Goal: Information Seeking & Learning: Learn about a topic

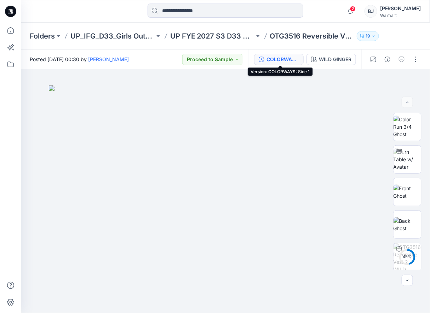
click at [290, 58] on div "COLORWAYS: Side 1" at bounding box center [282, 60] width 33 height 8
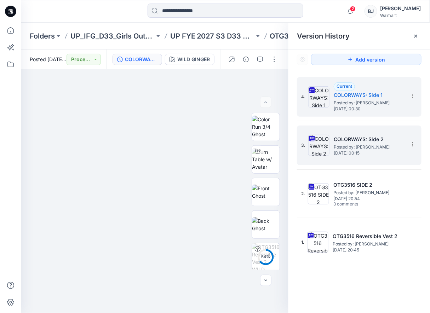
click at [364, 149] on span "Posted by: [PERSON_NAME]" at bounding box center [368, 147] width 71 height 7
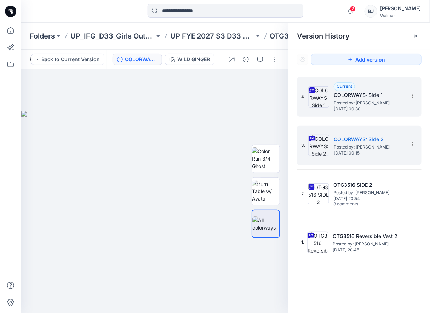
click at [352, 92] on h5 "COLORWAYS: Side 1" at bounding box center [368, 95] width 71 height 8
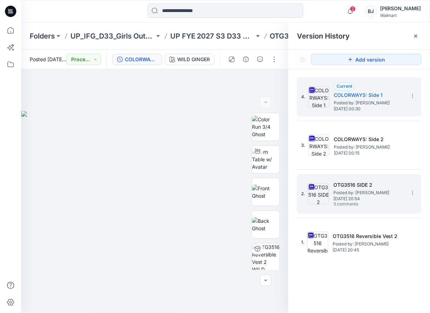
click at [361, 196] on span "[DATE] 20:54" at bounding box center [368, 198] width 71 height 5
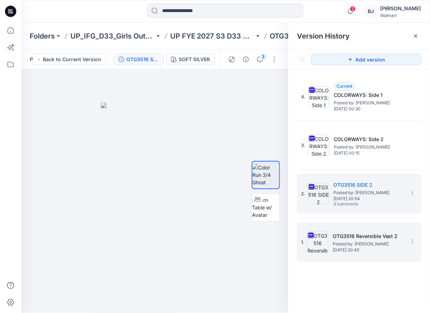
click at [350, 241] on span "Posted by: [PERSON_NAME]" at bounding box center [367, 243] width 71 height 7
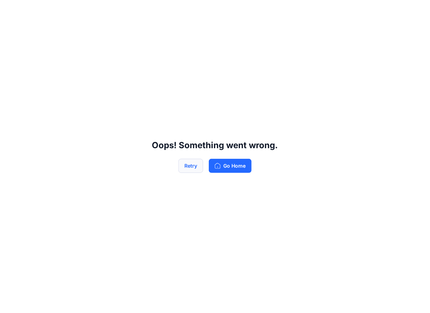
click at [187, 164] on button "Retry" at bounding box center [190, 166] width 25 height 14
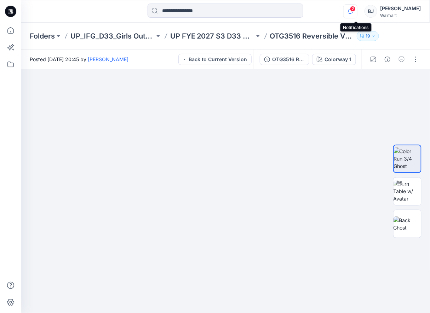
click at [355, 10] on icon "button" at bounding box center [349, 11] width 13 height 14
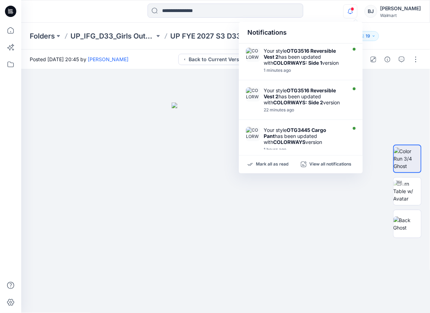
click at [323, 13] on div at bounding box center [225, 12] width 204 height 16
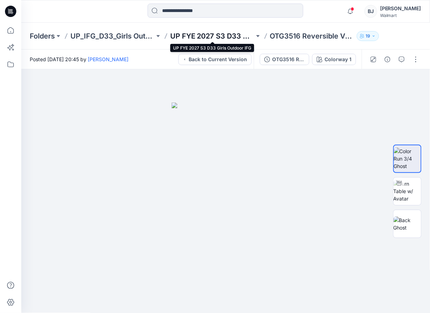
click at [210, 32] on p "UP FYE 2027 S3 D33 Girls Outdoor IFG" at bounding box center [212, 36] width 84 height 10
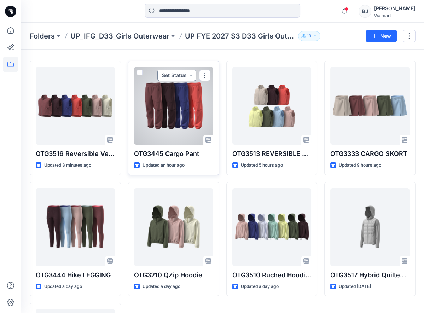
scroll to position [129, 0]
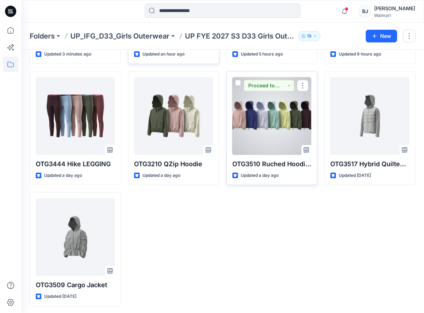
click at [278, 103] on div at bounding box center [271, 116] width 79 height 78
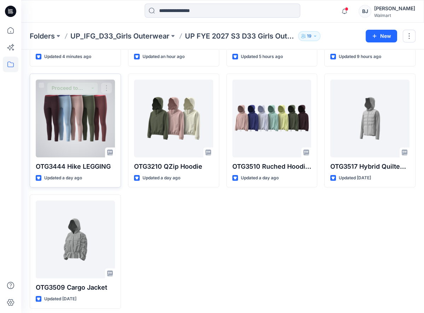
scroll to position [129, 0]
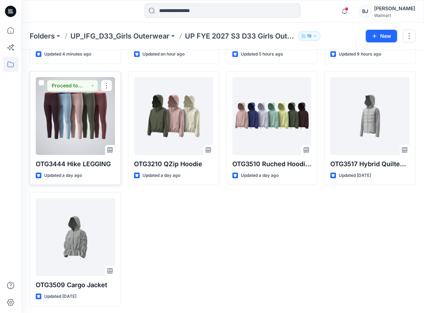
click at [57, 105] on div at bounding box center [75, 116] width 79 height 78
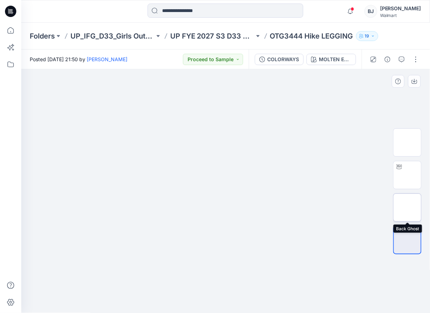
click at [407, 208] on img at bounding box center [407, 208] width 0 height 0
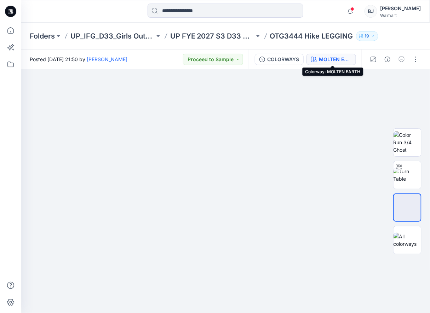
click at [324, 58] on div "MOLTEN EARTH" at bounding box center [335, 60] width 33 height 8
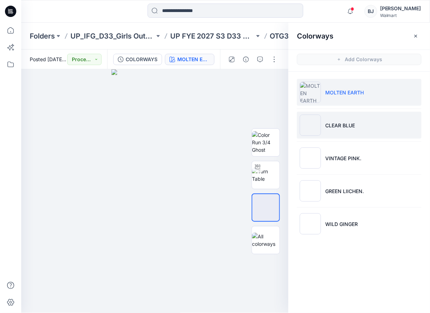
click at [348, 123] on p "CLEAR BLUE" at bounding box center [340, 125] width 30 height 7
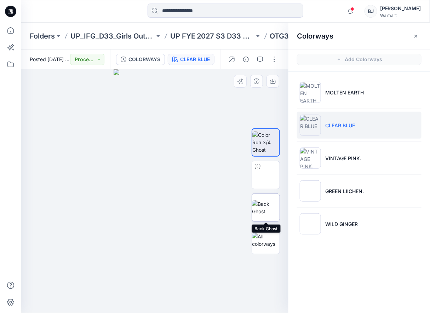
click at [263, 202] on img at bounding box center [266, 207] width 28 height 15
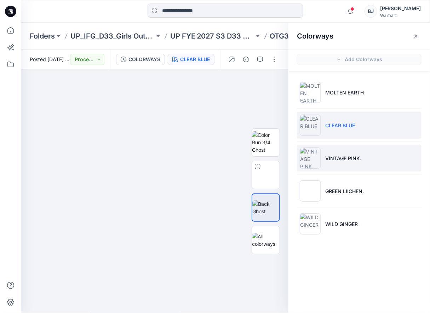
click at [334, 159] on p "VINTAGE PINK." at bounding box center [343, 157] width 36 height 7
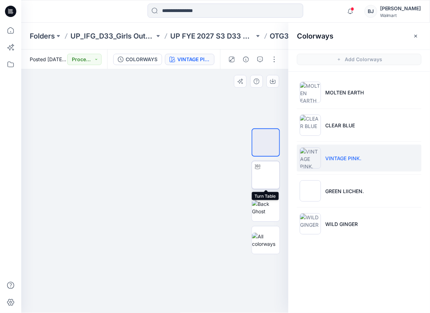
click at [265, 175] on img at bounding box center [265, 175] width 0 height 0
